Goal: Entertainment & Leisure: Consume media (video, audio)

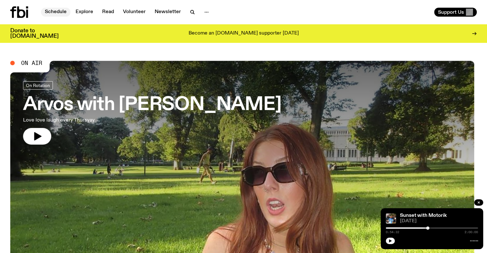
click at [57, 8] on link "Schedule" at bounding box center [55, 12] width 29 height 9
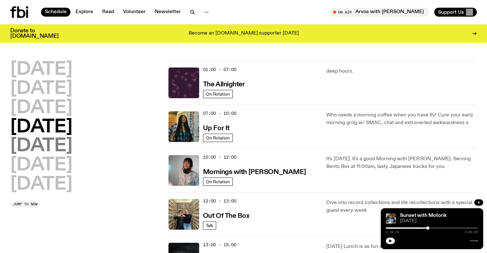
click at [44, 145] on h2 "[DATE]" at bounding box center [41, 146] width 62 height 18
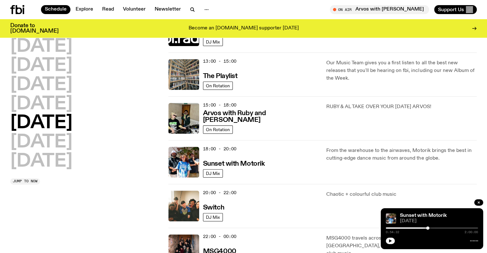
scroll to position [178, 0]
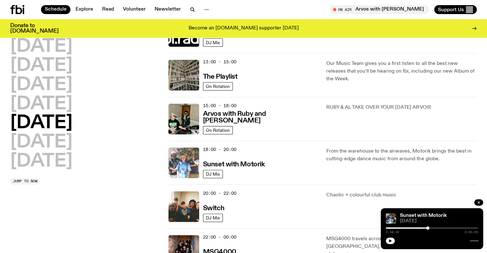
click at [188, 162] on img at bounding box center [183, 162] width 31 height 31
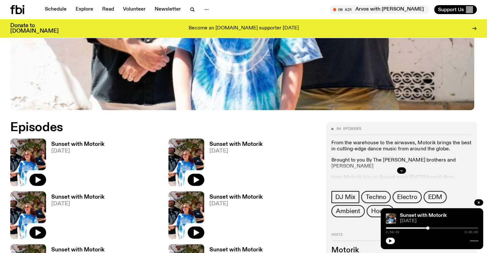
scroll to position [315, 0]
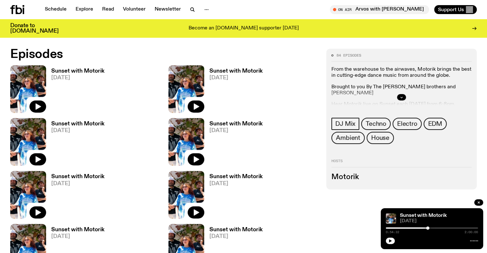
click at [46, 171] on img at bounding box center [28, 195] width 36 height 48
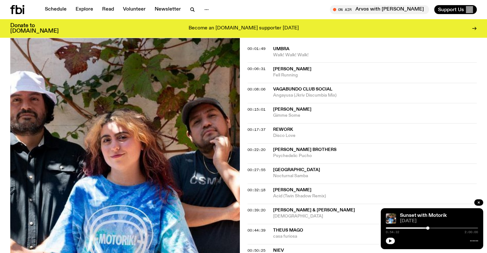
scroll to position [220, 0]
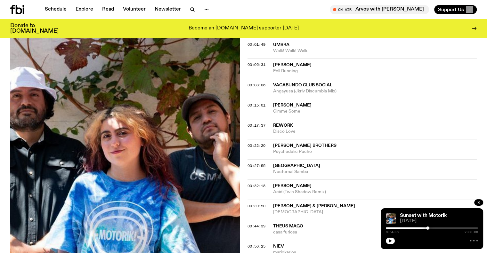
click at [269, 159] on div "00:22:20 [PERSON_NAME] Brothers Psychedelic Pucho" at bounding box center [361, 169] width 229 height 20
click at [289, 144] on span "[PERSON_NAME] Brothers" at bounding box center [304, 145] width 63 height 4
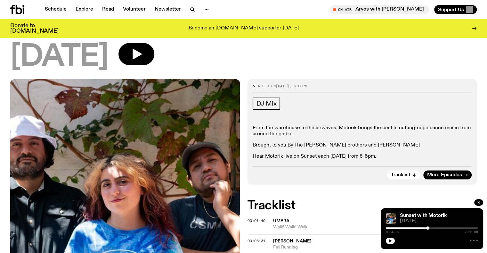
scroll to position [28, 0]
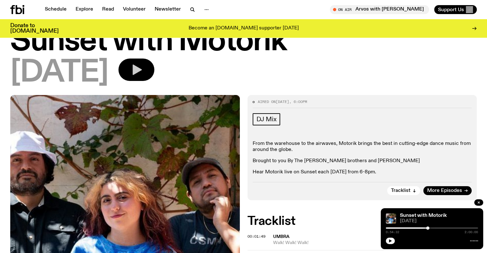
click at [143, 71] on icon "button" at bounding box center [136, 69] width 13 height 13
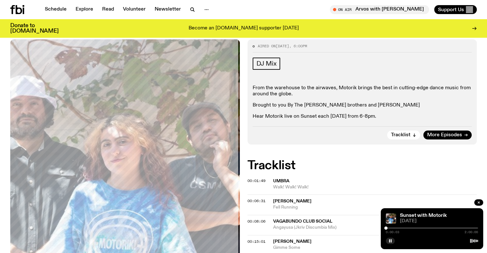
scroll to position [156, 0]
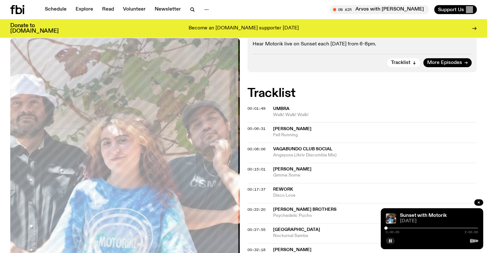
click at [391, 227] on div "0:00:05 2:00:00" at bounding box center [432, 230] width 92 height 8
click at [389, 228] on div at bounding box center [432, 227] width 92 height 1
click at [394, 228] on div at bounding box center [432, 227] width 92 height 1
click at [394, 227] on div at bounding box center [393, 228] width 3 height 3
click at [396, 227] on div at bounding box center [432, 227] width 92 height 1
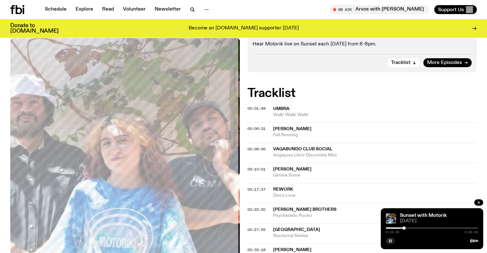
click at [390, 241] on icon "button" at bounding box center [390, 241] width 4 height 4
